Goal: Information Seeking & Learning: Find specific fact

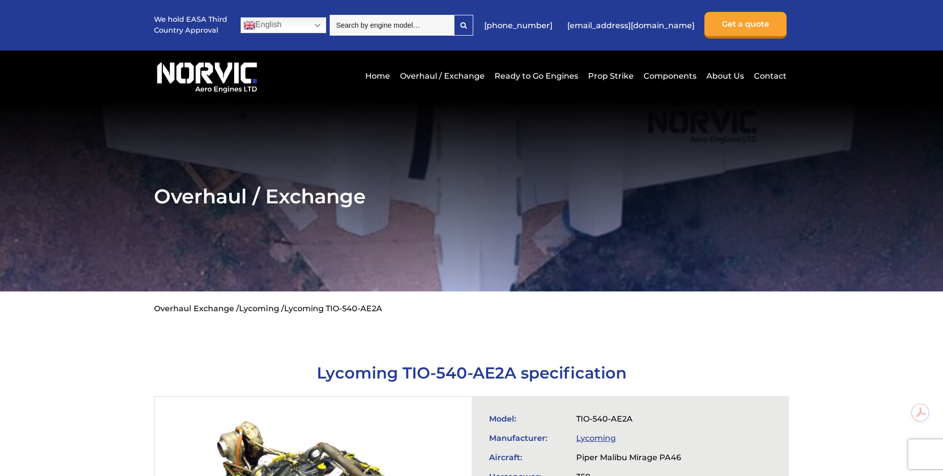
scroll to position [203, 0]
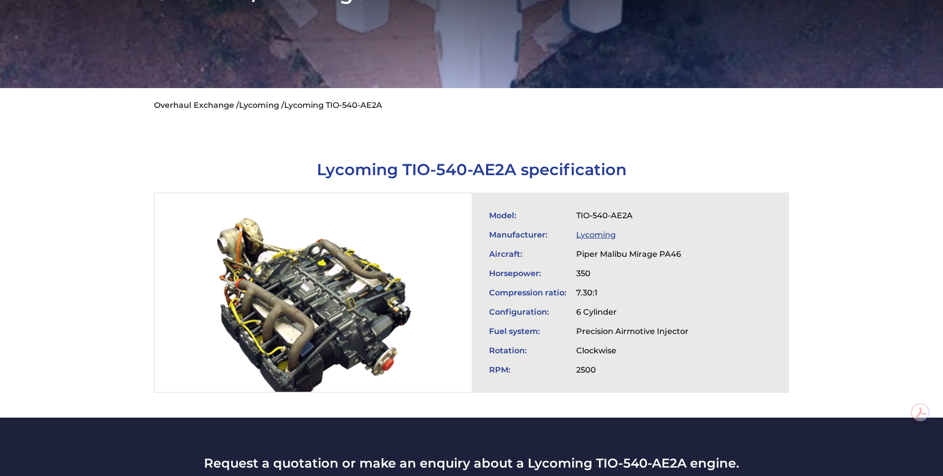
click at [281, 288] on div at bounding box center [313, 293] width 316 height 199
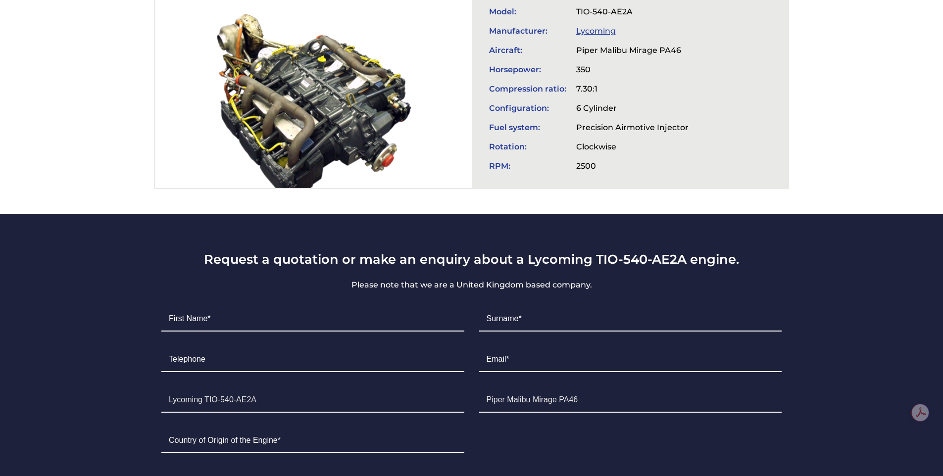
scroll to position [312, 0]
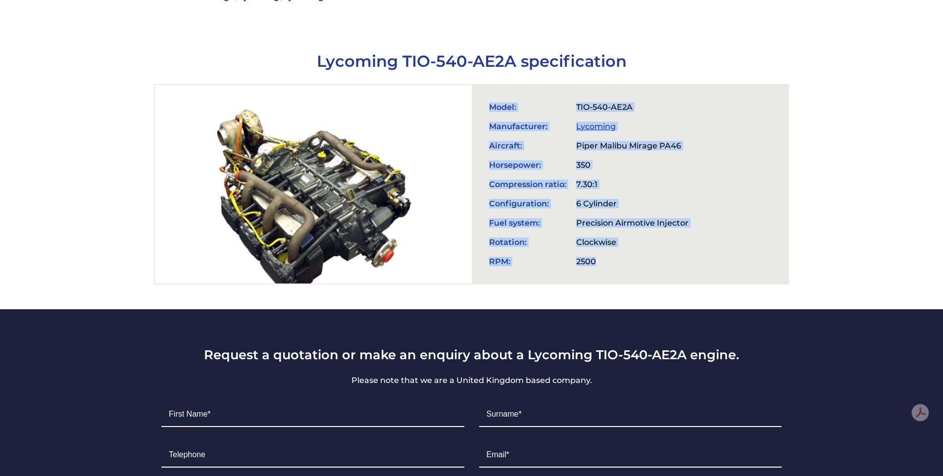
drag, startPoint x: 598, startPoint y: 264, endPoint x: 489, endPoint y: 96, distance: 200.5
click at [488, 98] on tbody "Model: TIO-540-AE2A Manufacturer: Lycoming Aircraft: Piper Malibu Mirage PA46 H…" at bounding box center [588, 185] width 209 height 174
click at [530, 122] on td "Manufacturer:" at bounding box center [527, 126] width 87 height 19
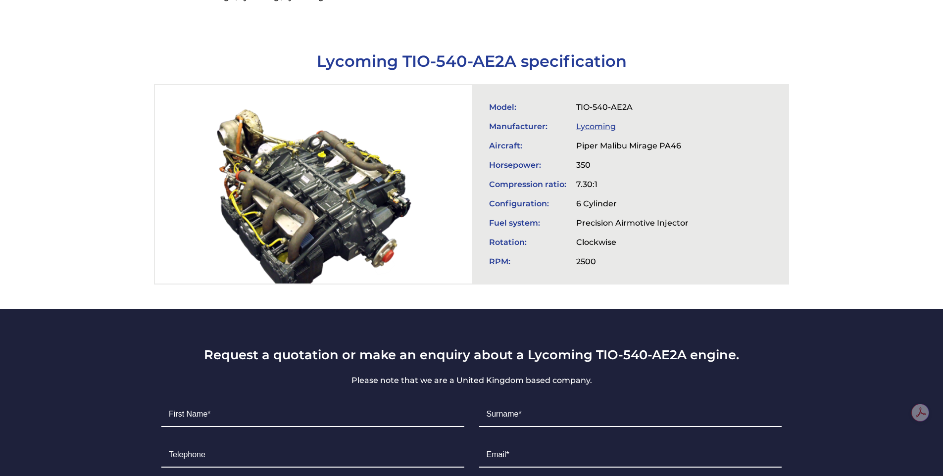
drag, startPoint x: 493, startPoint y: 95, endPoint x: 602, endPoint y: 270, distance: 206.6
click at [603, 274] on div "Model: TIO-540-AE2A Manufacturer: Lycoming Aircraft: Piper Malibu Mirage PA46 H…" at bounding box center [630, 184] width 316 height 199
drag, startPoint x: 601, startPoint y: 265, endPoint x: 591, endPoint y: 261, distance: 11.3
click at [600, 265] on td "2500" at bounding box center [632, 261] width 122 height 19
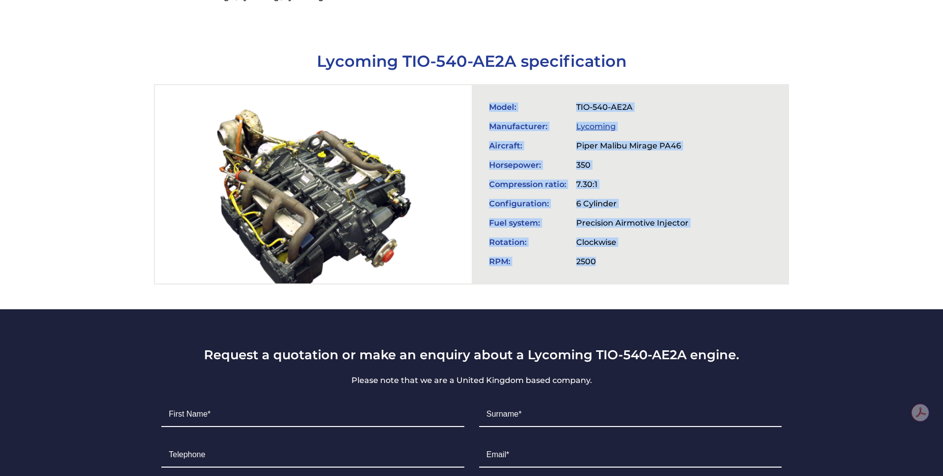
drag, startPoint x: 596, startPoint y: 260, endPoint x: 491, endPoint y: 97, distance: 194.4
click at [491, 98] on tbody "Model: TIO-540-AE2A Manufacturer: Lycoming Aircraft: Piper Malibu Mirage PA46 H…" at bounding box center [588, 185] width 209 height 174
click at [491, 98] on td "Model:" at bounding box center [527, 107] width 87 height 19
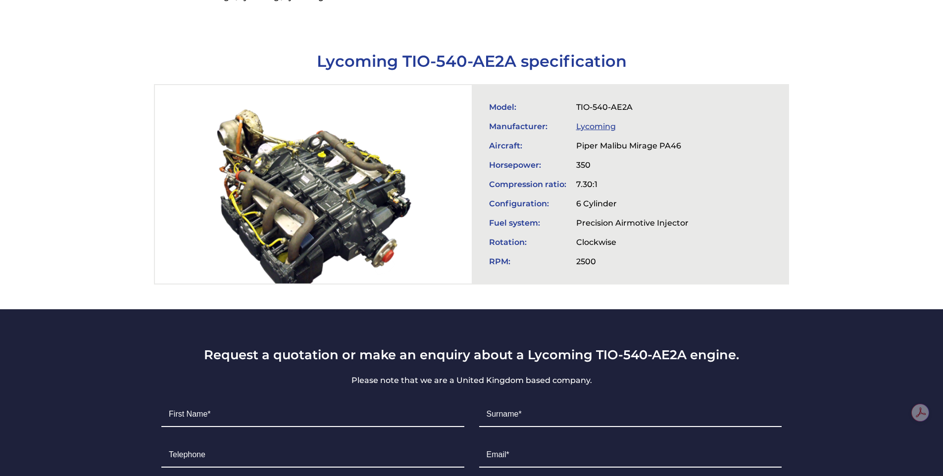
drag, startPoint x: 489, startPoint y: 99, endPoint x: 705, endPoint y: 296, distance: 292.6
click at [705, 296] on section "Lycoming TIO-540-AE2A specification Model: TIO-540-AE2A Manufacturer: Lycoming …" at bounding box center [471, 162] width 943 height 296
drag, startPoint x: 547, startPoint y: 236, endPoint x: 476, endPoint y: 232, distance: 70.9
click at [547, 236] on td "Rotation:" at bounding box center [527, 242] width 87 height 19
click at [362, 228] on div at bounding box center [313, 184] width 316 height 199
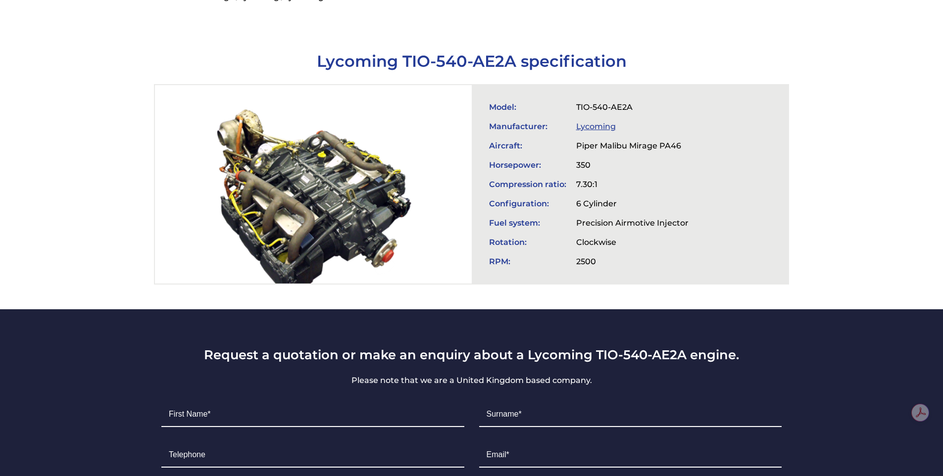
click at [339, 179] on div at bounding box center [313, 184] width 316 height 199
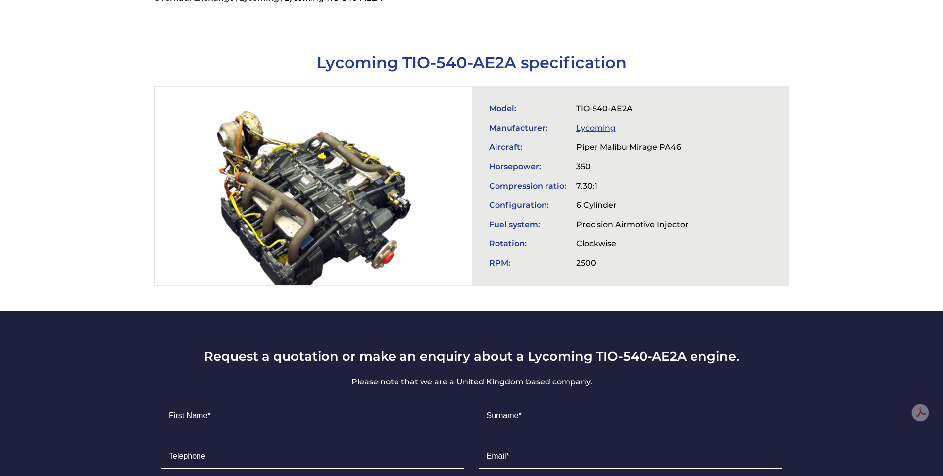
scroll to position [310, 0]
drag, startPoint x: 652, startPoint y: 172, endPoint x: 444, endPoint y: 111, distance: 217.1
click at [652, 177] on td "7.30:1" at bounding box center [632, 186] width 122 height 19
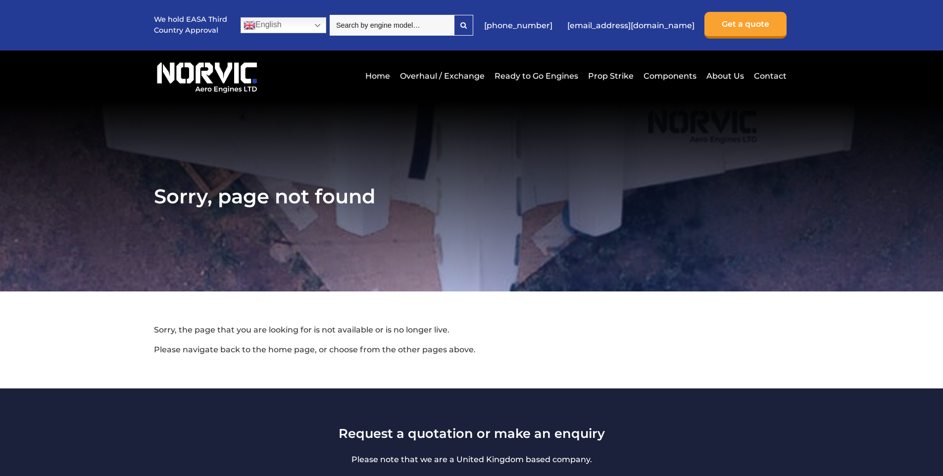
click at [454, 23] on input "search" at bounding box center [392, 25] width 124 height 21
click at [454, 22] on input "search" at bounding box center [392, 25] width 124 height 21
click at [433, 24] on input "search" at bounding box center [392, 25] width 124 height 21
paste input "/"
type input "/"
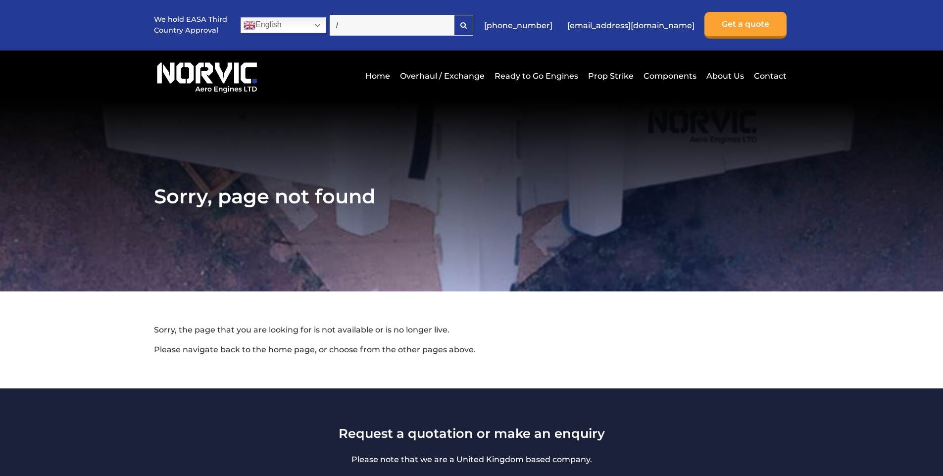
drag, startPoint x: 387, startPoint y: 27, endPoint x: 351, endPoint y: 20, distance: 36.8
click at [351, 20] on div "We hold EASA Third Country Approval English Dutch English French German Hindi I…" at bounding box center [471, 25] width 635 height 50
click at [404, 19] on input "search" at bounding box center [392, 25] width 124 height 21
paste input "tio-540-AG1A"
type input "tio-540-AG1A"
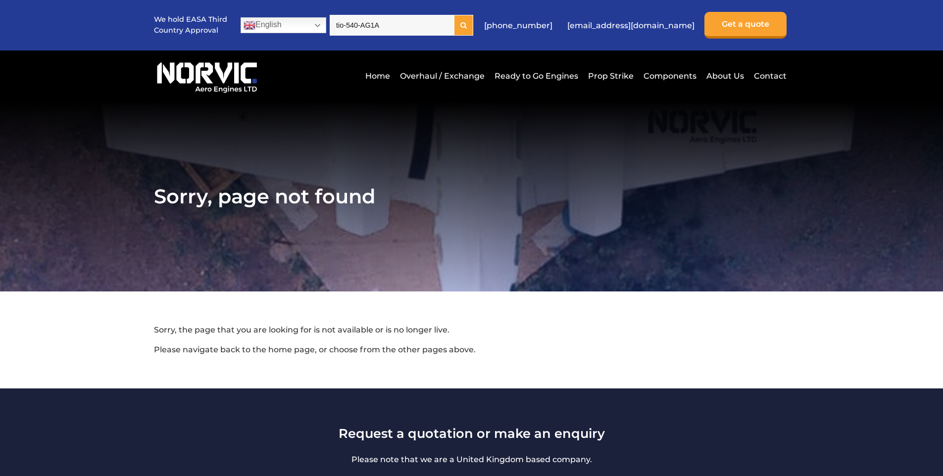
click at [473, 24] on div at bounding box center [463, 25] width 18 height 20
